Goal: Transaction & Acquisition: Purchase product/service

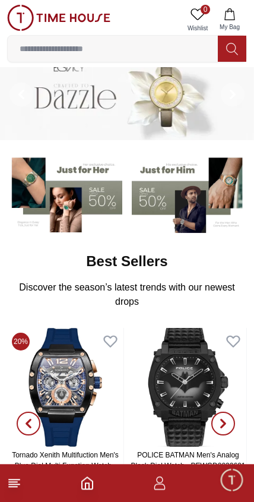
scroll to position [19, 0]
click at [17, 479] on line at bounding box center [14, 479] width 11 height 0
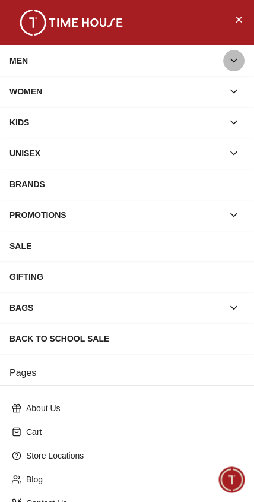
click at [233, 62] on icon "button" at bounding box center [234, 61] width 12 height 12
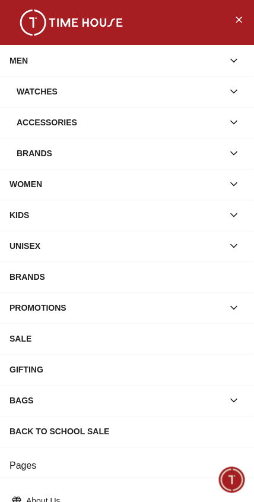
click at [231, 90] on icon "button" at bounding box center [234, 91] width 6 height 3
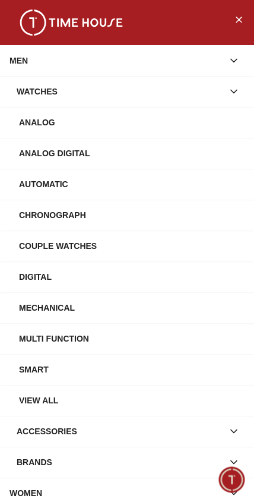
click at [50, 85] on div "Watches" at bounding box center [120, 91] width 207 height 21
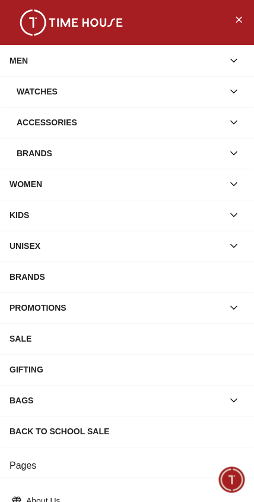
click at [39, 89] on div "Watches" at bounding box center [120, 91] width 207 height 21
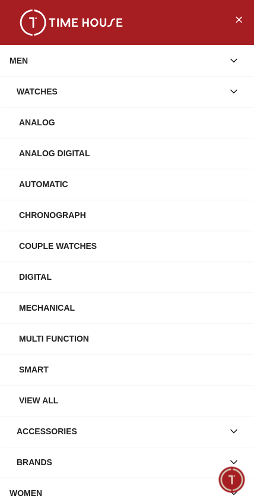
click at [240, 87] on button "button" at bounding box center [233, 91] width 21 height 21
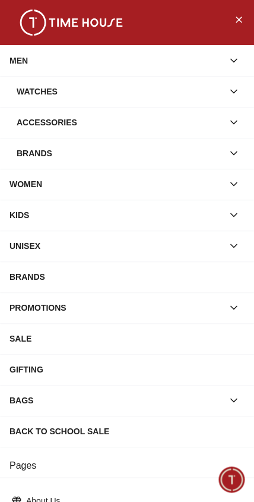
click at [246, 21] on button "Close Menu" at bounding box center [238, 19] width 19 height 19
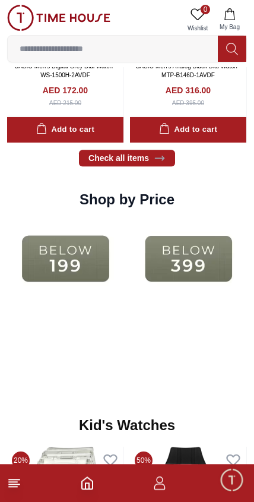
scroll to position [1367, 0]
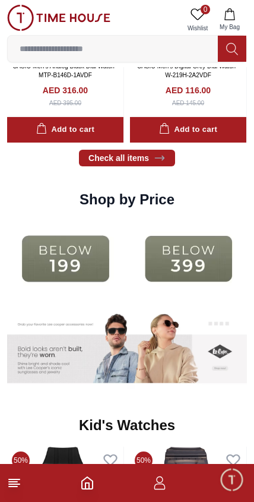
click at [86, 256] on img at bounding box center [65, 258] width 117 height 75
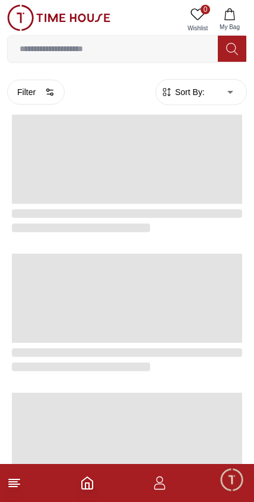
click at [78, 248] on div at bounding box center [122, 313] width 240 height 139
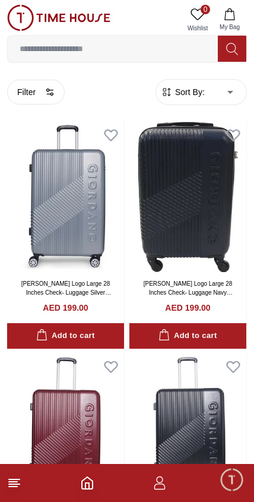
click at [47, 84] on button "Filter" at bounding box center [36, 92] width 58 height 25
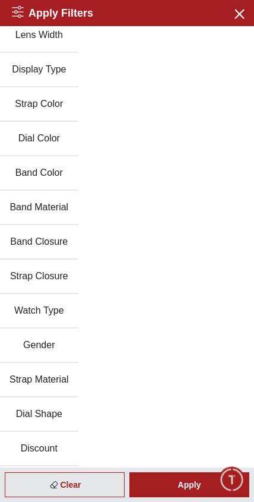
scroll to position [180, 0]
click at [241, 11] on icon "button" at bounding box center [239, 13] width 15 height 15
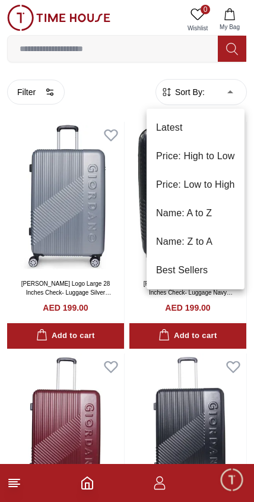
click at [220, 189] on li "Price: Low to High" at bounding box center [196, 184] width 98 height 29
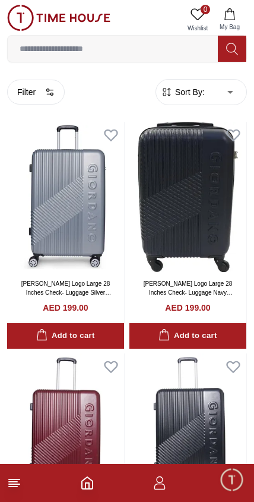
type input "*"
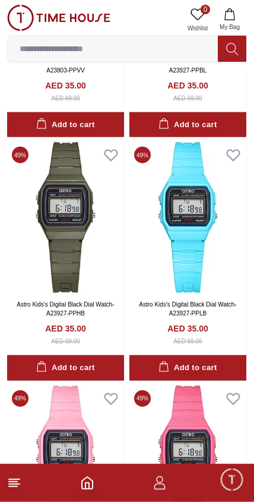
scroll to position [1442, 0]
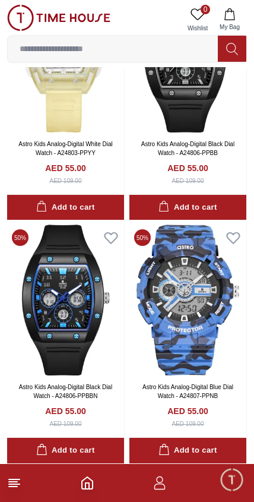
scroll to position [10352, 0]
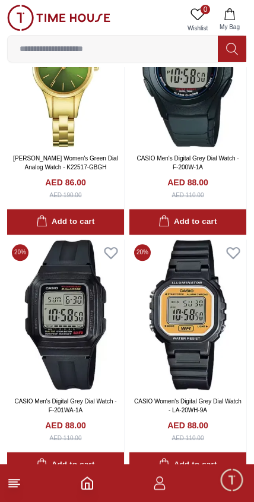
scroll to position [16171, 0]
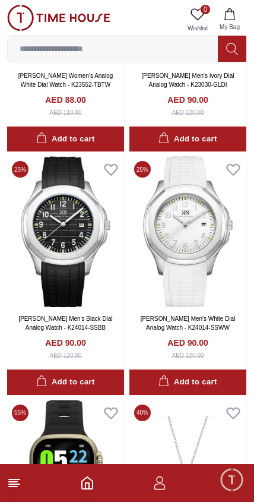
scroll to position [16979, 0]
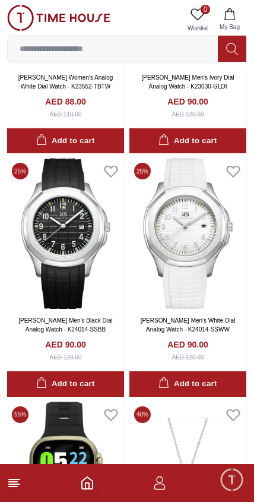
click at [104, 243] on img at bounding box center [65, 233] width 117 height 150
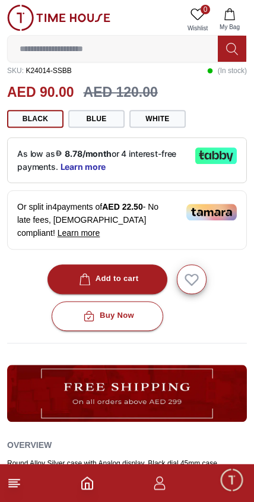
scroll to position [299, 0]
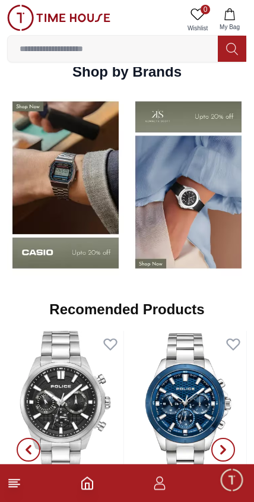
scroll to position [942, 0]
click at [95, 216] on img at bounding box center [65, 184] width 117 height 183
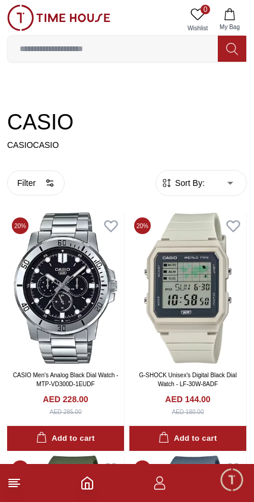
scroll to position [156, 0]
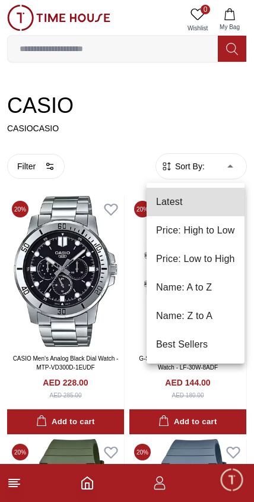
click at [220, 258] on li "Price: Low to High" at bounding box center [196, 259] width 98 height 29
type input "*"
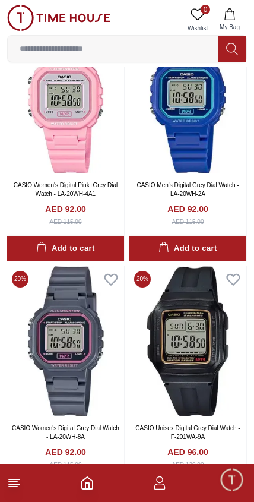
scroll to position [1545, 0]
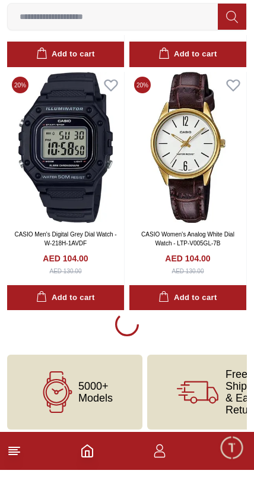
scroll to position [2438, 0]
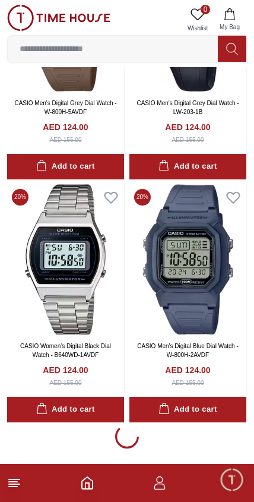
scroll to position [7230, 0]
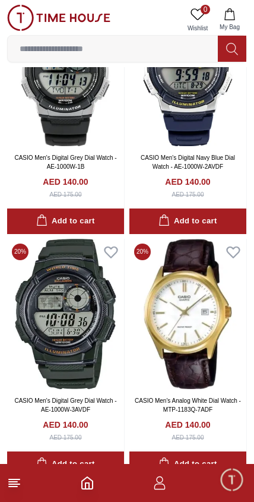
scroll to position [9607, 0]
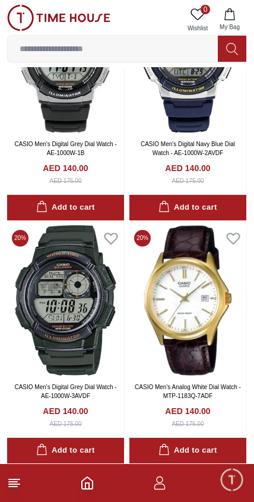
click at [75, 304] on img at bounding box center [65, 300] width 117 height 150
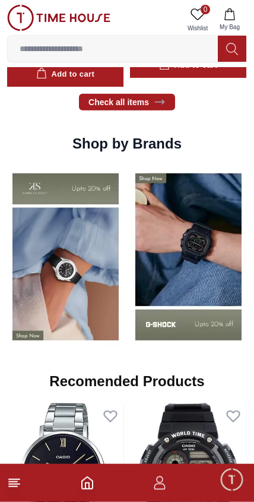
scroll to position [871, 0]
